Goal: Task Accomplishment & Management: Manage account settings

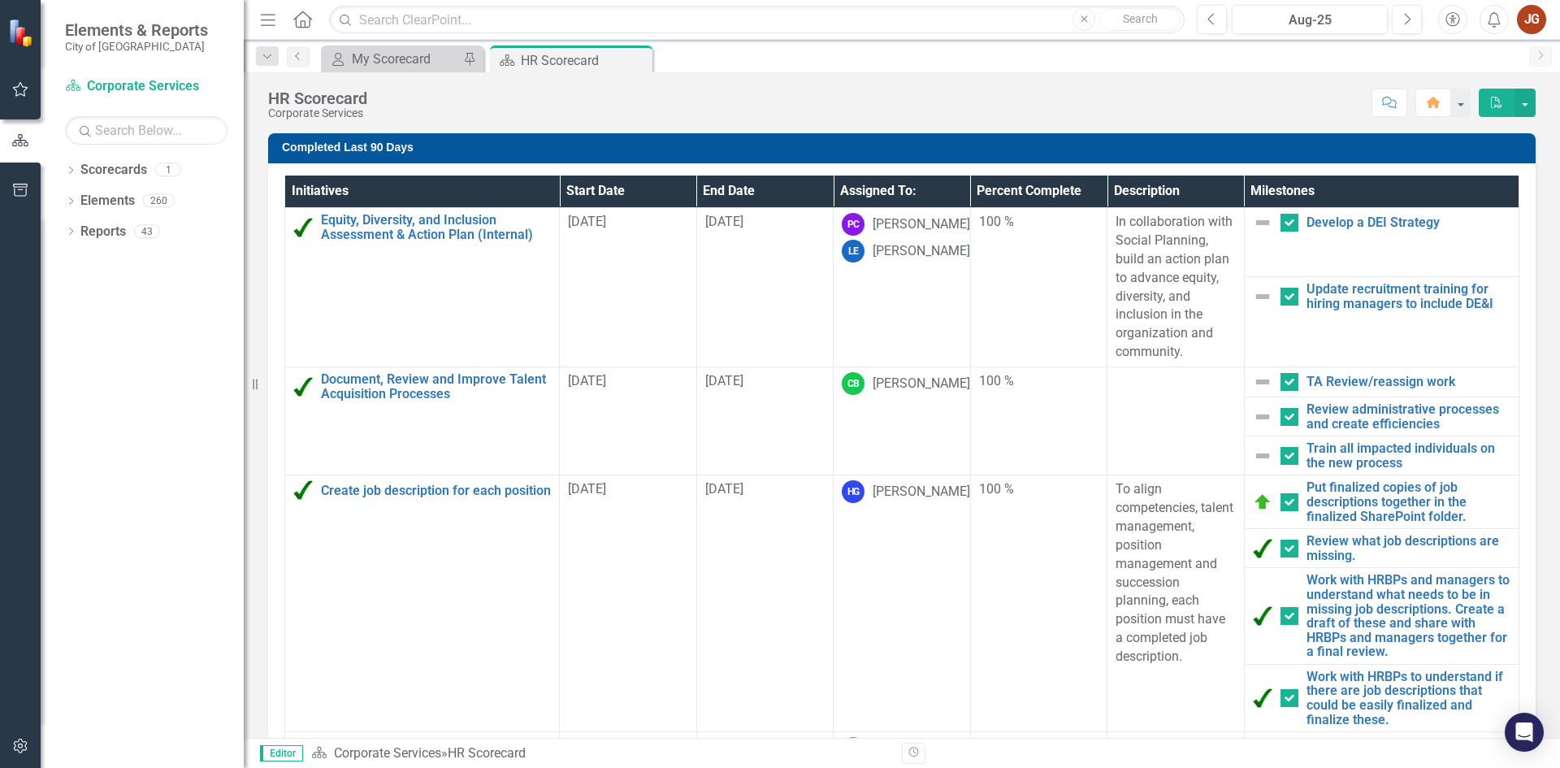
scroll to position [325, 0]
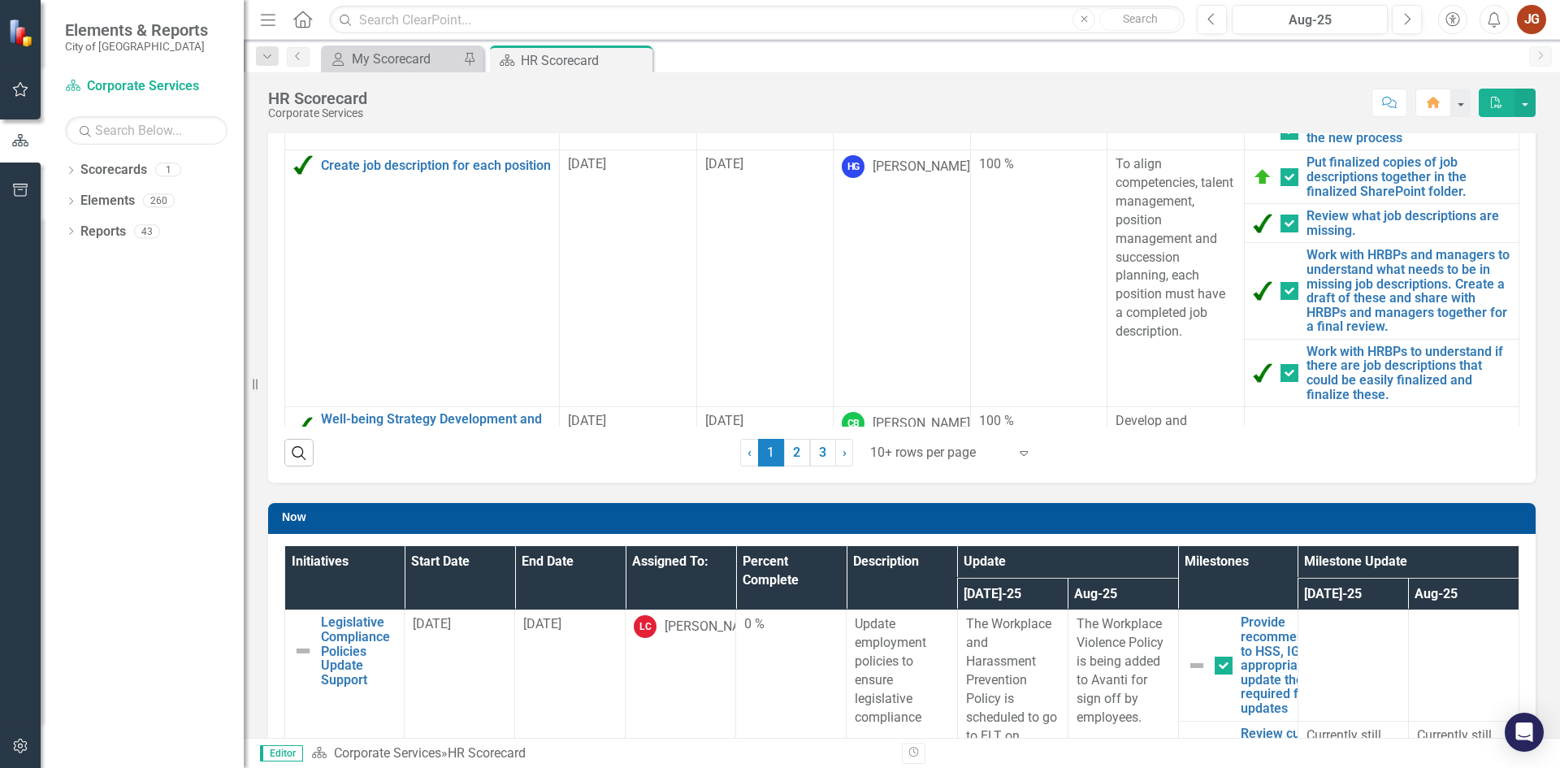
click at [927, 451] on div at bounding box center [939, 453] width 138 height 22
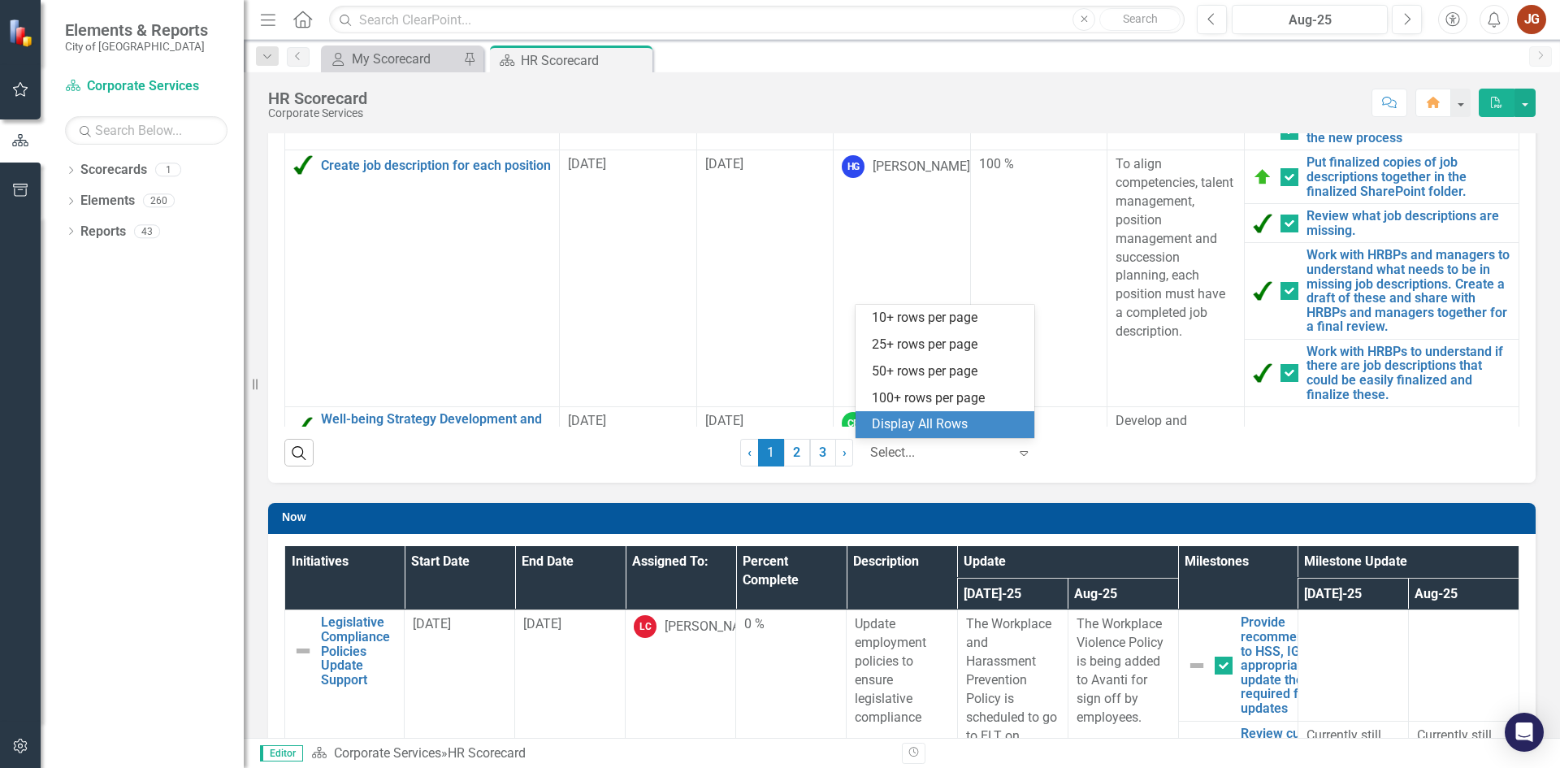
click at [932, 422] on div "Display All Rows" at bounding box center [948, 424] width 153 height 19
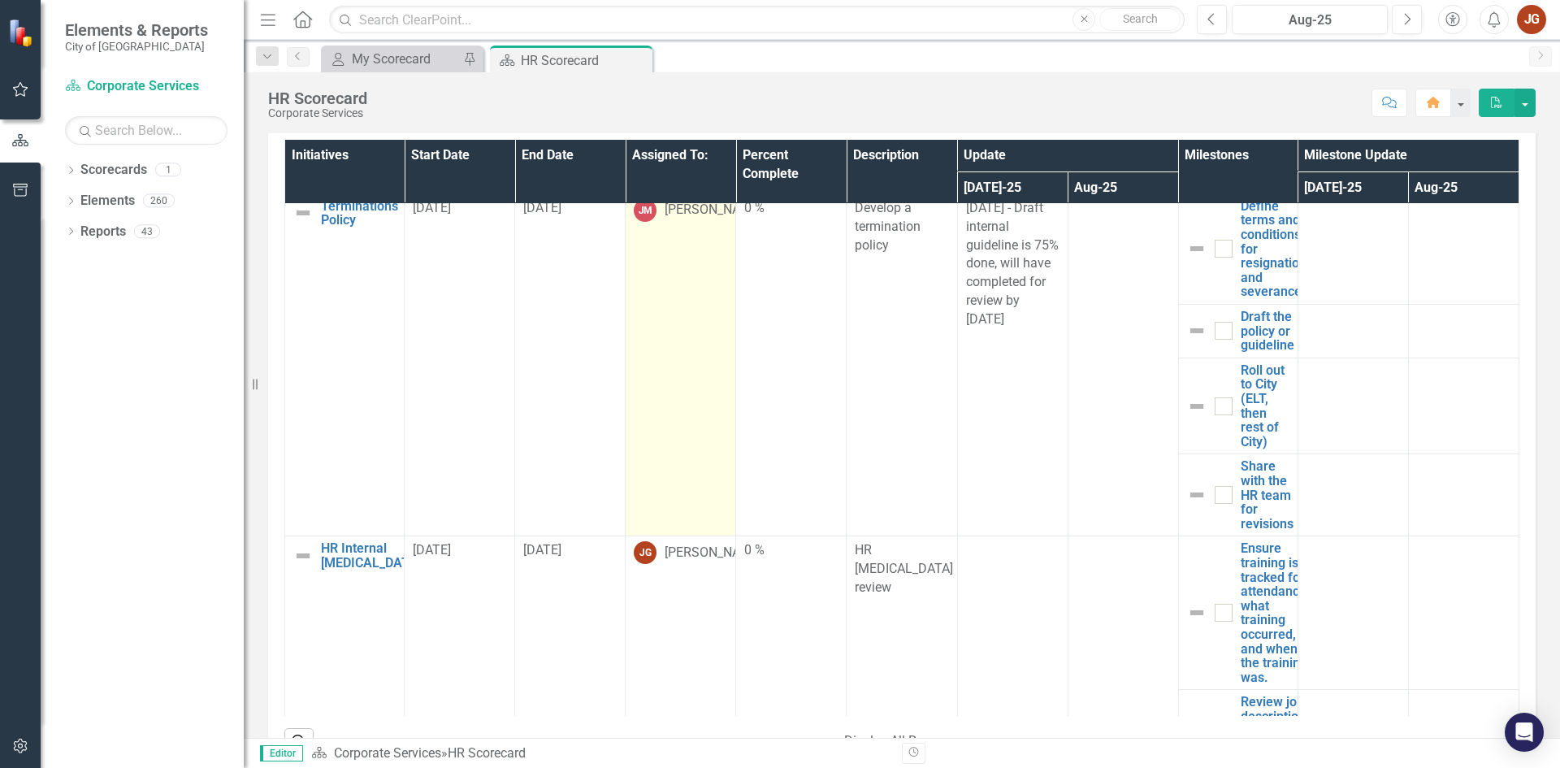
scroll to position [1544, 0]
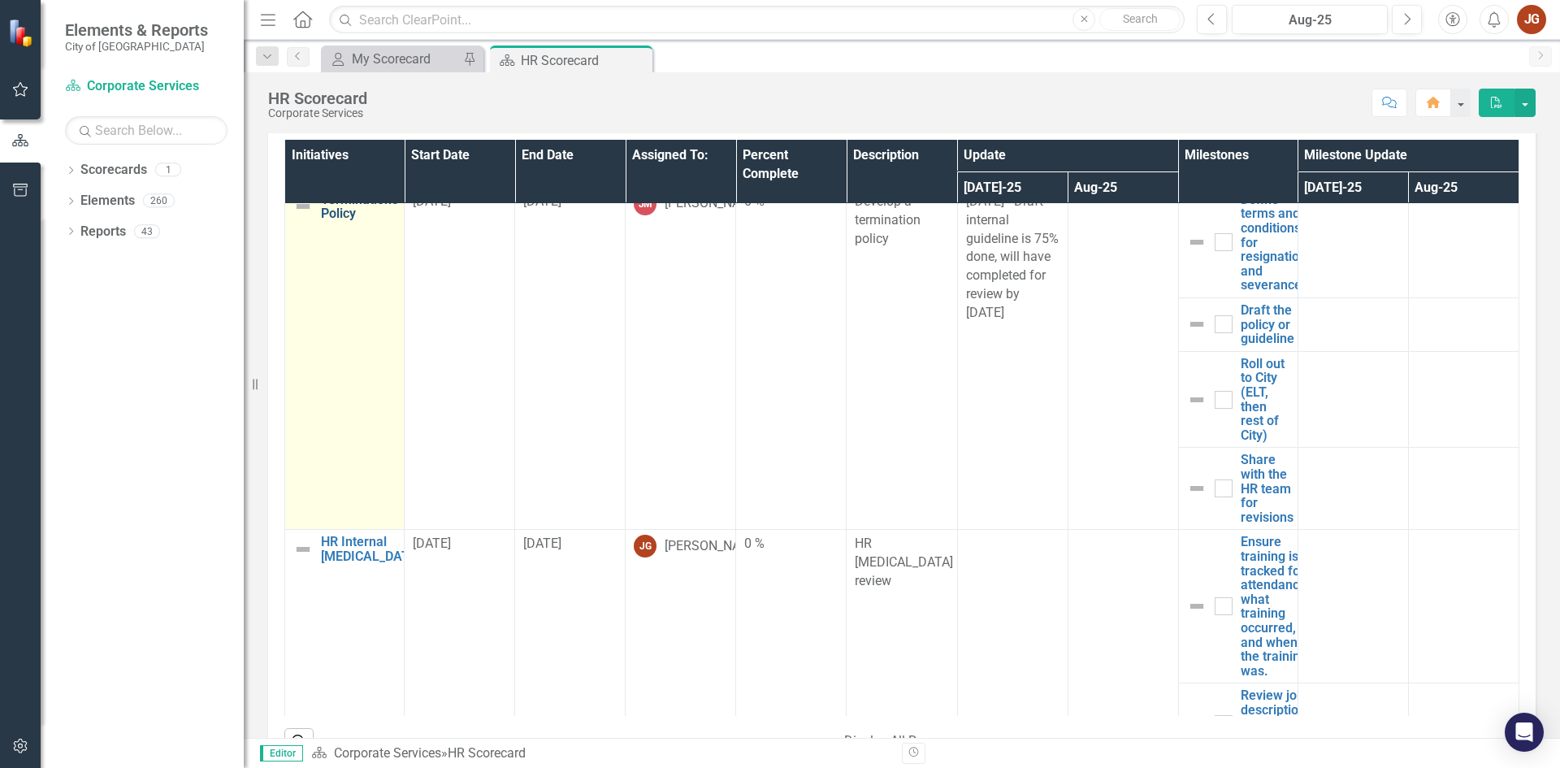
click at [353, 221] on link "Terminations Policy" at bounding box center [359, 207] width 77 height 28
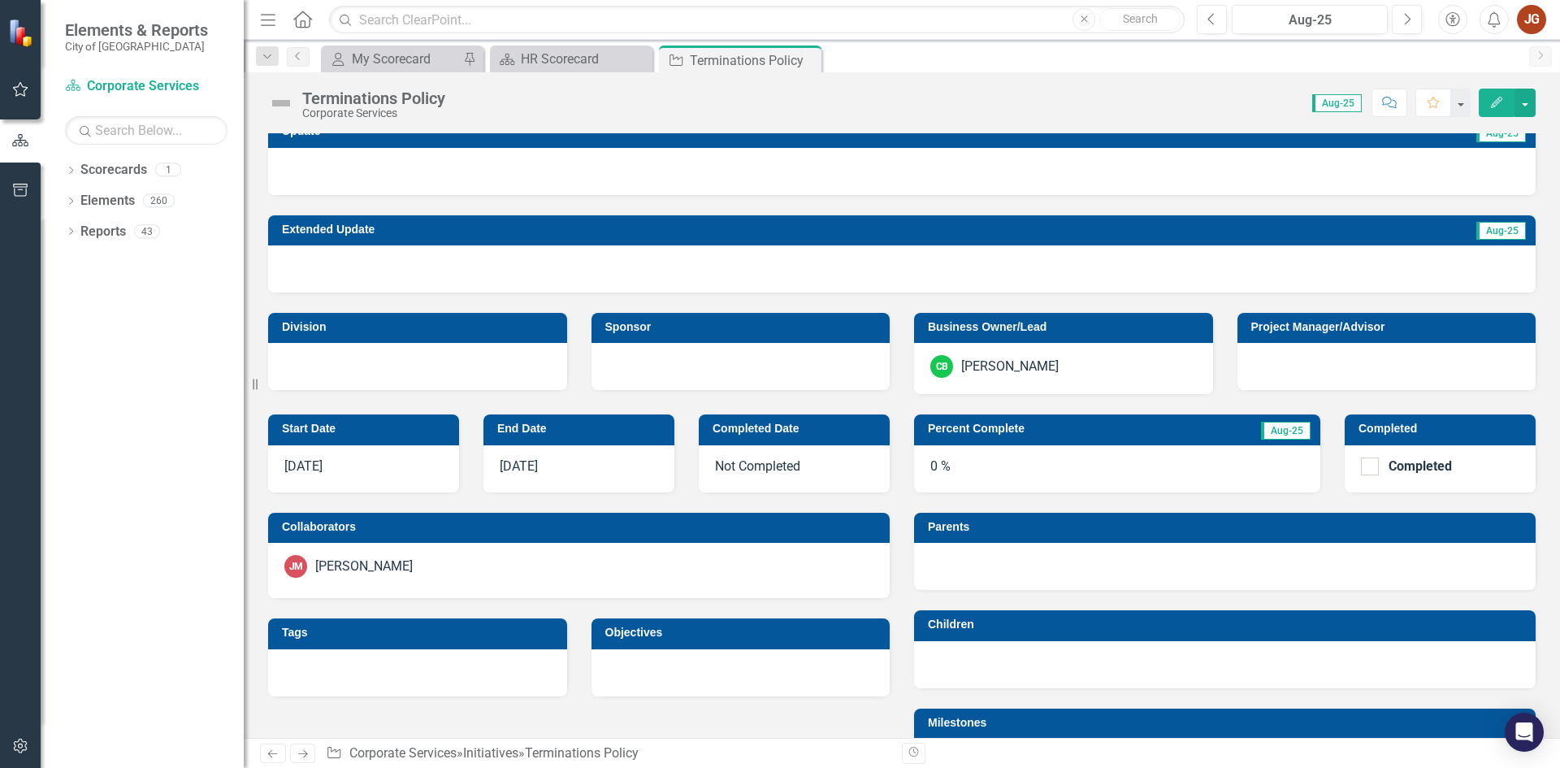
scroll to position [325, 0]
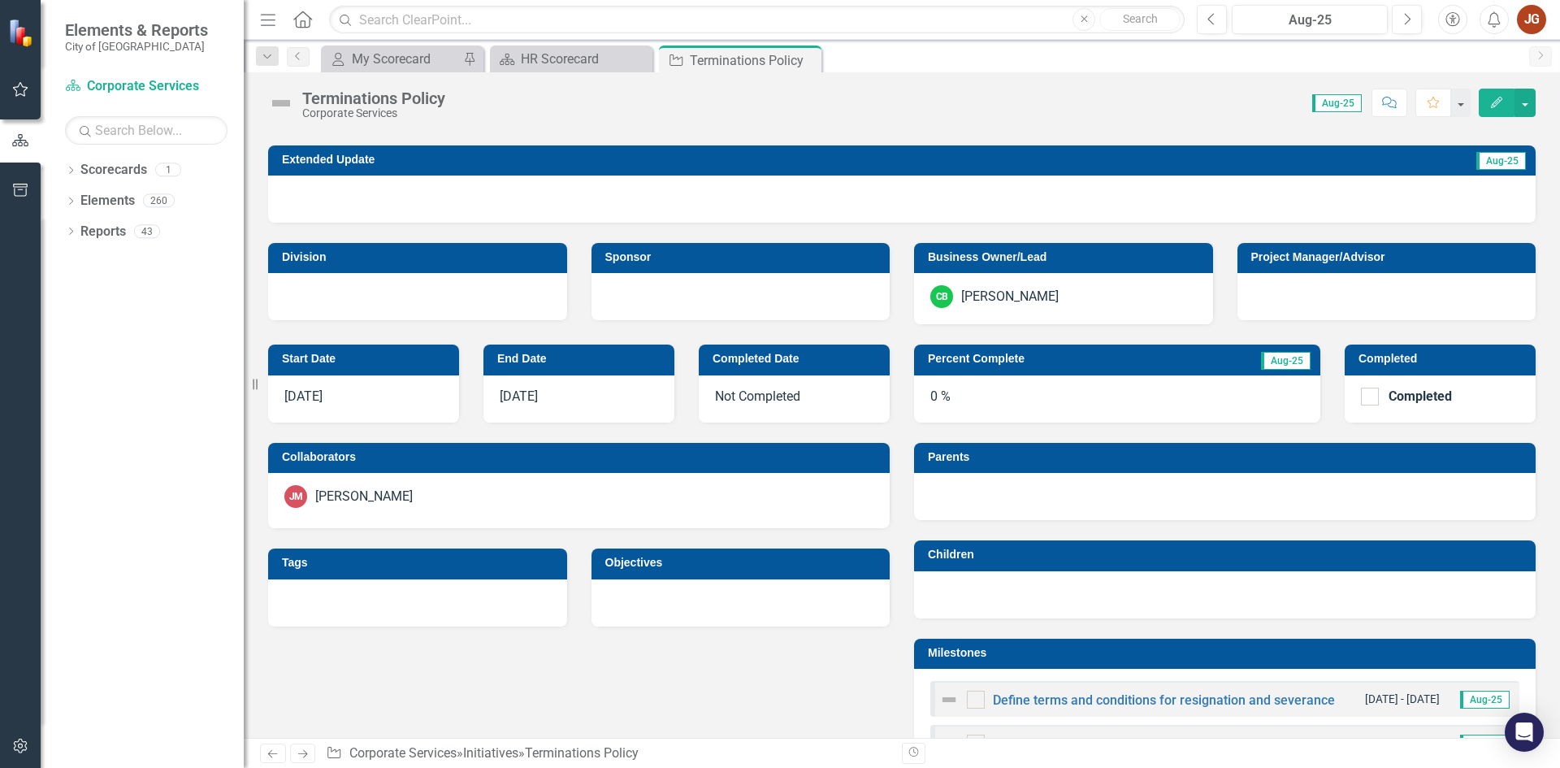
click at [953, 394] on div "0 %" at bounding box center [1117, 398] width 406 height 47
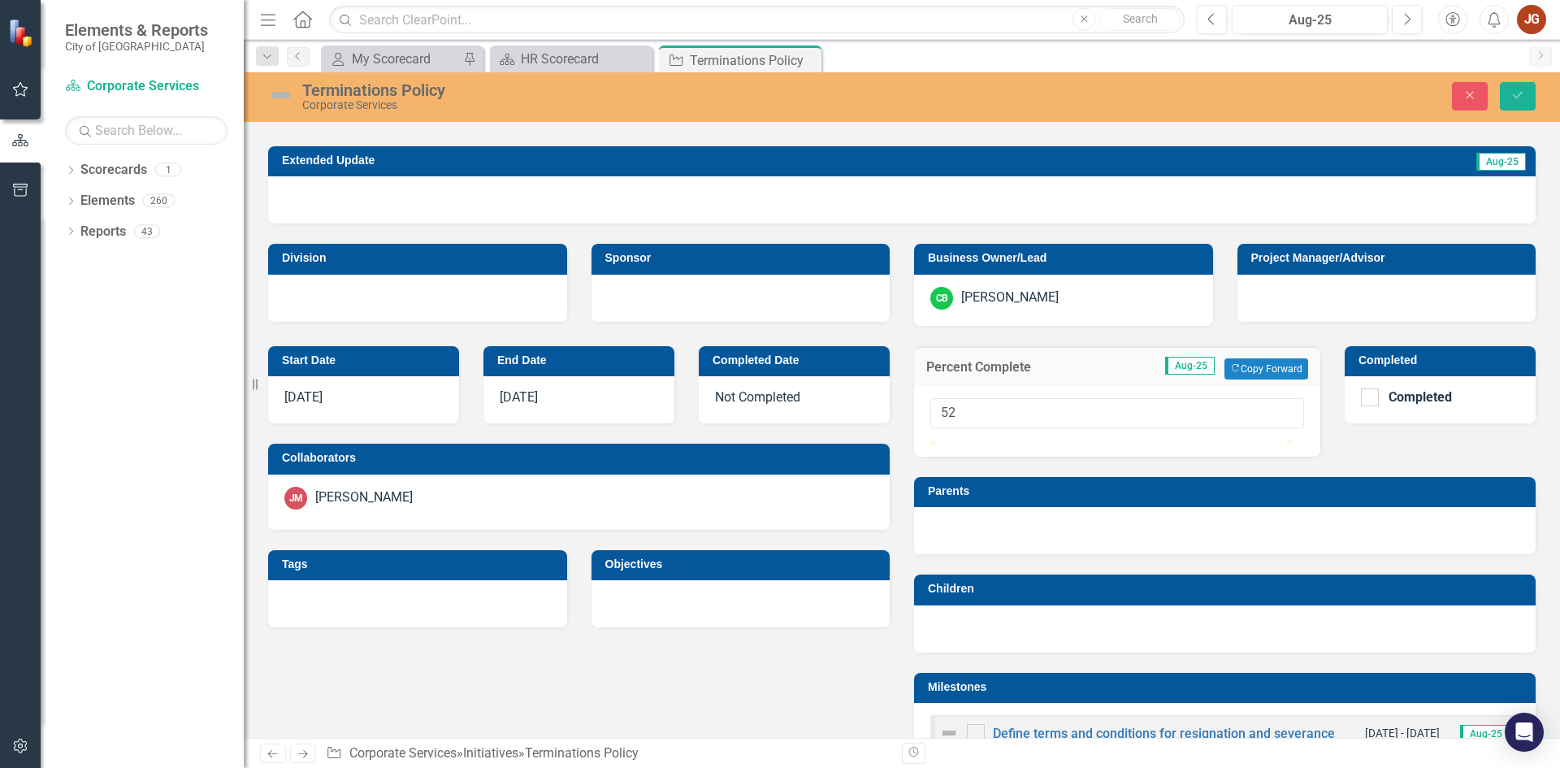
drag, startPoint x: 1035, startPoint y: 457, endPoint x: 1150, endPoint y: 464, distance: 115.5
click at [1150, 440] on div at bounding box center [1117, 440] width 374 height 0
type input "75"
drag, startPoint x: 1148, startPoint y: 460, endPoint x: 1199, endPoint y: 461, distance: 51.2
click at [1198, 440] on div at bounding box center [1198, 440] width 0 height 0
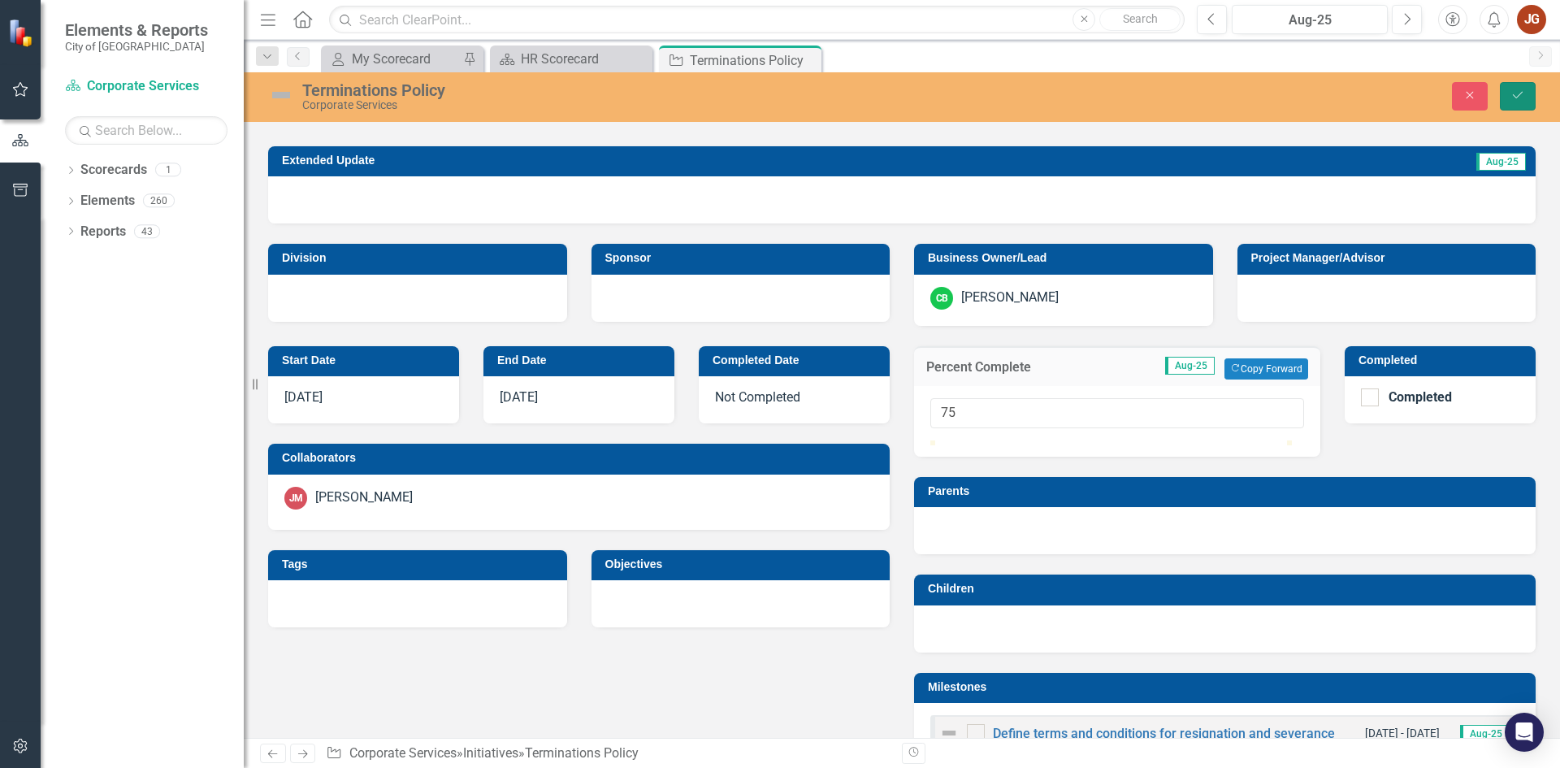
click at [1522, 99] on icon "Save" at bounding box center [1517, 94] width 15 height 11
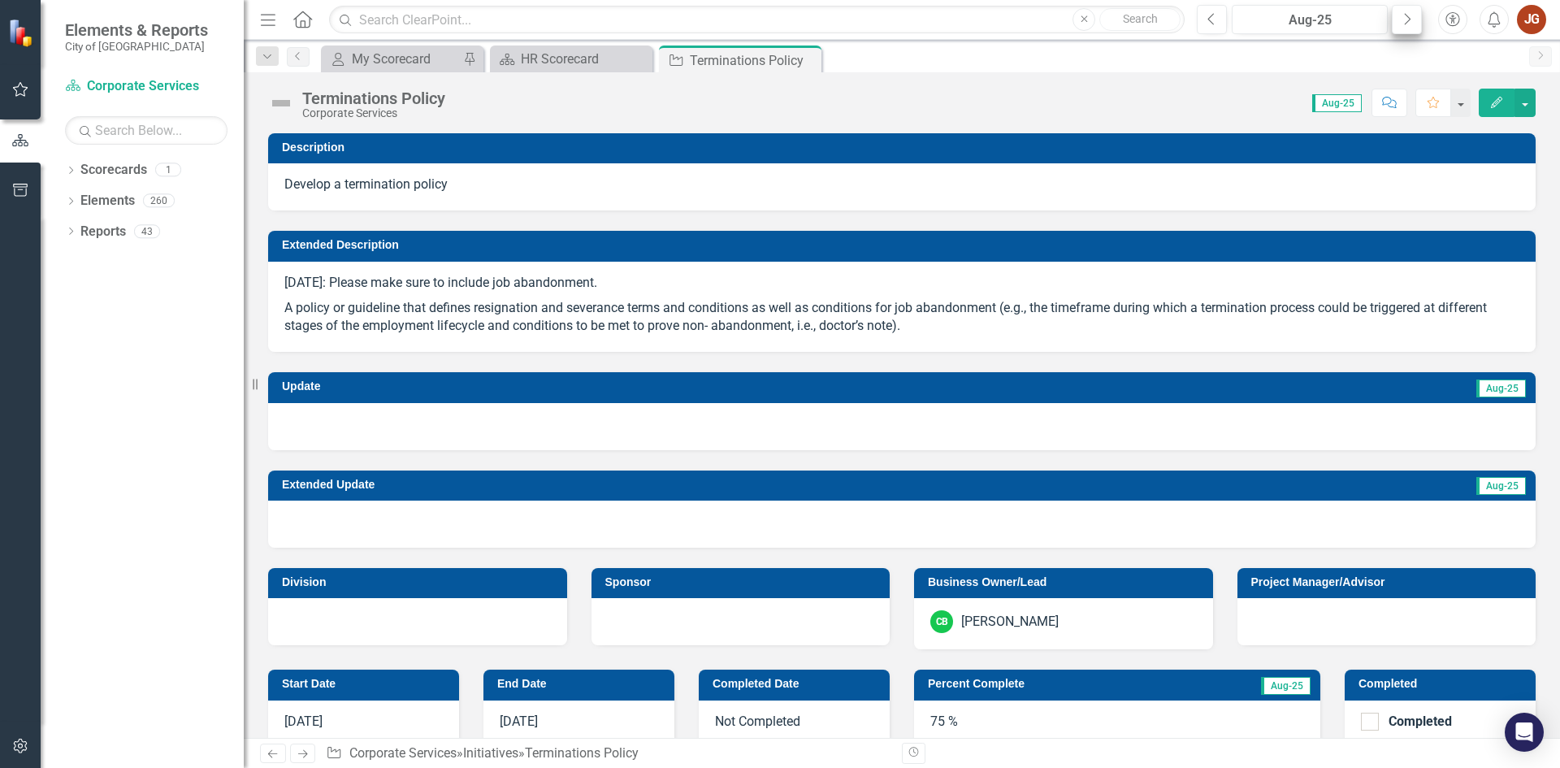
click at [1409, 18] on icon "button" at bounding box center [1408, 18] width 6 height 11
click at [0, 0] on icon "Close" at bounding box center [0, 0] width 0 height 0
